Goal: Information Seeking & Learning: Learn about a topic

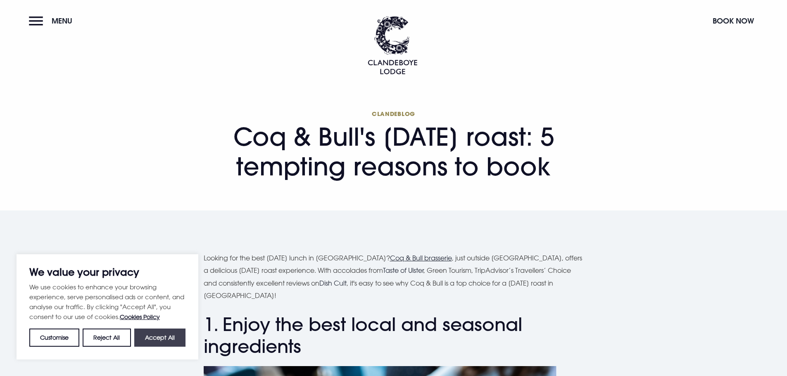
click at [160, 339] on button "Accept All" at bounding box center [159, 338] width 51 height 18
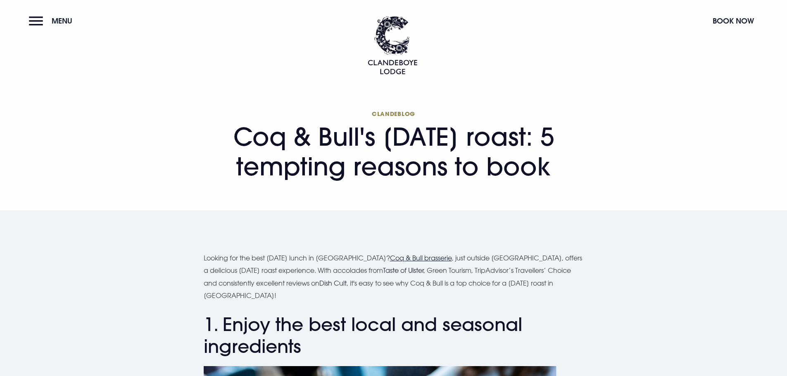
checkbox input "true"
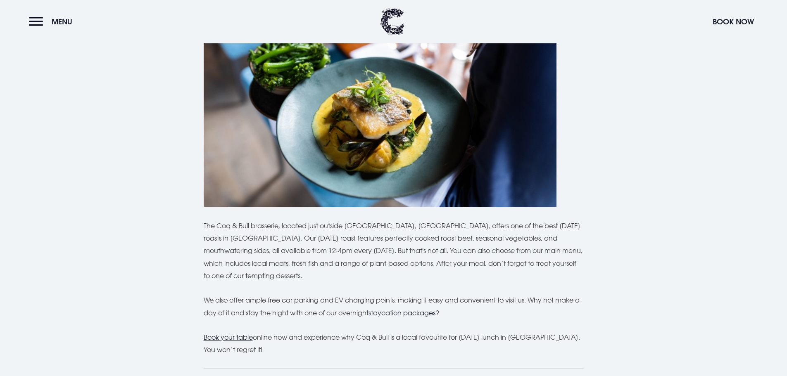
scroll to position [2355, 0]
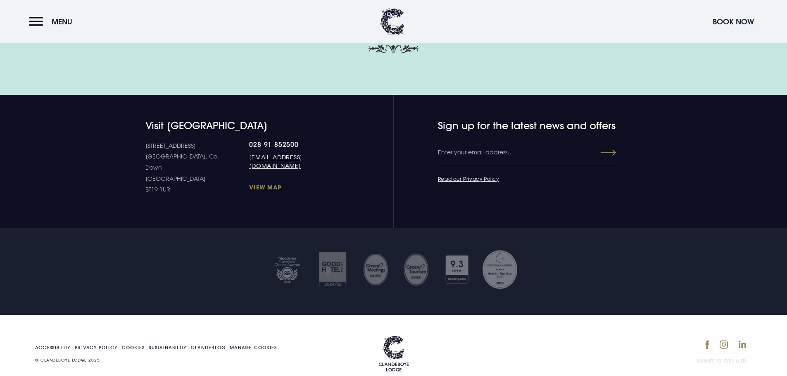
scroll to position [2665, 0]
